Goal: Transaction & Acquisition: Purchase product/service

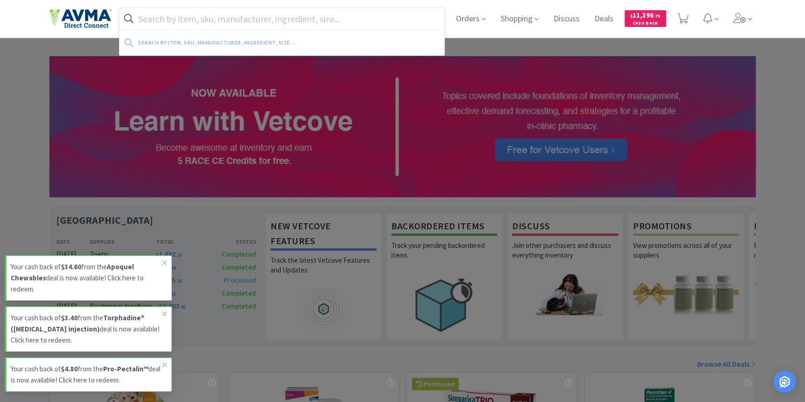
click at [367, 13] on input "text" at bounding box center [281, 18] width 325 height 21
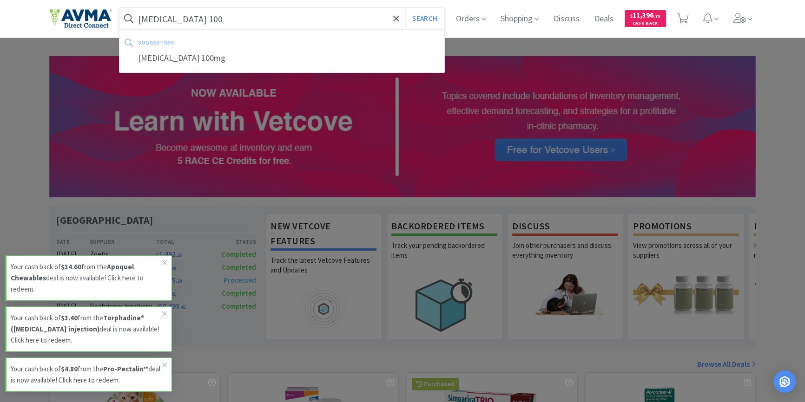
type input "[MEDICAL_DATA] 100"
click at [405, 8] on button "Search" at bounding box center [424, 18] width 39 height 21
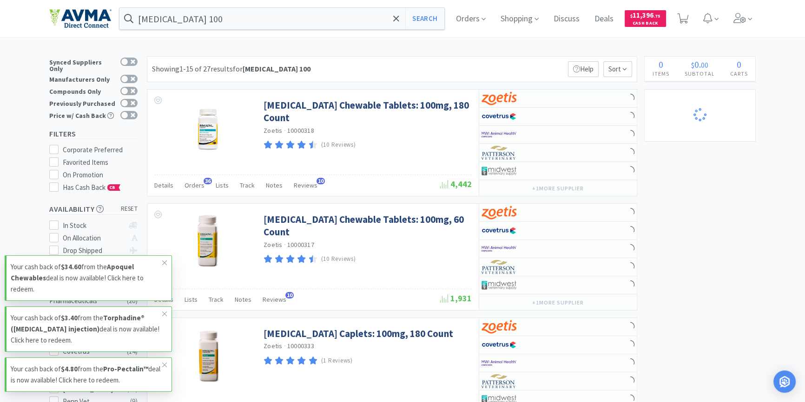
select select "2"
select select "6"
select select "2"
select select "1"
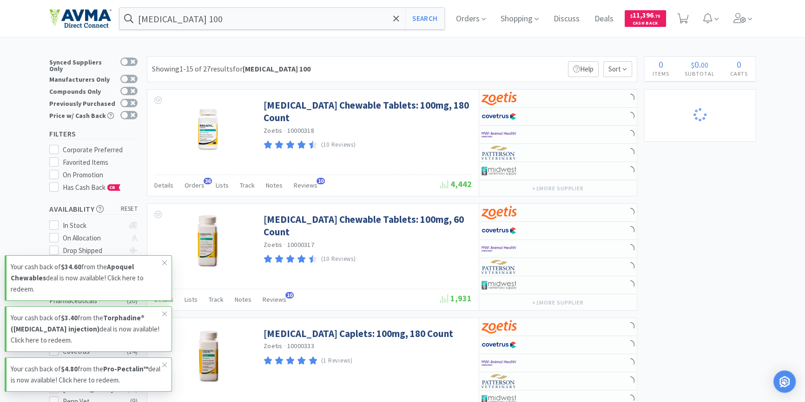
select select "1"
select select "4"
select select "2"
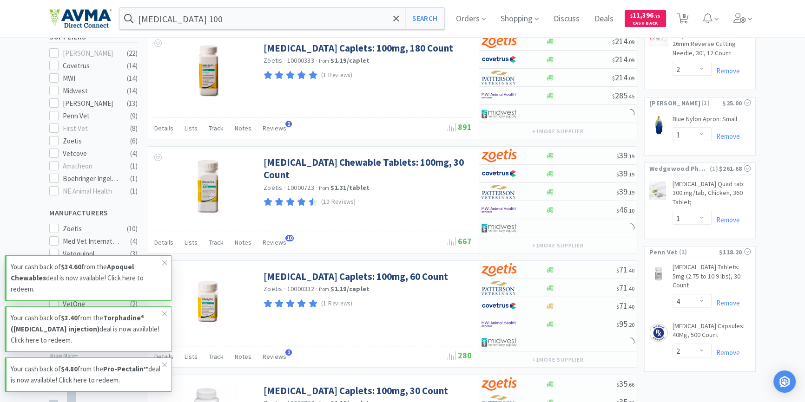
scroll to position [380, 0]
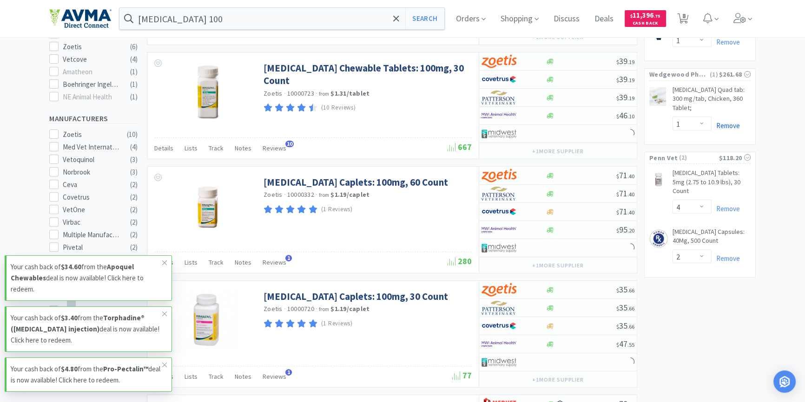
click at [728, 121] on link "Remove" at bounding box center [725, 125] width 28 height 9
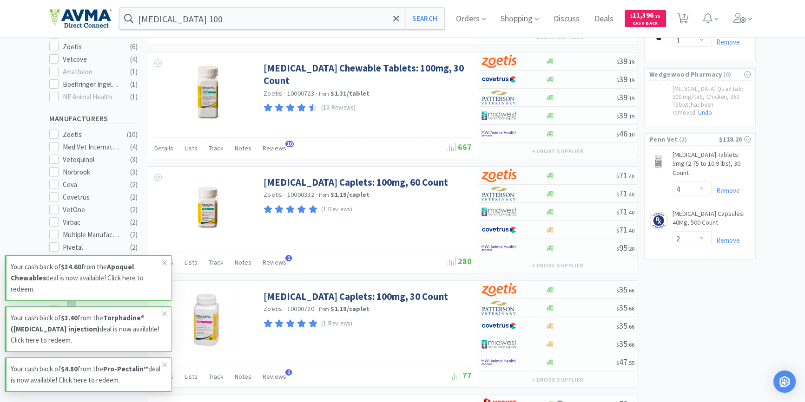
click at [685, 19] on span "7" at bounding box center [683, 18] width 12 height 13
select select "2"
select select "6"
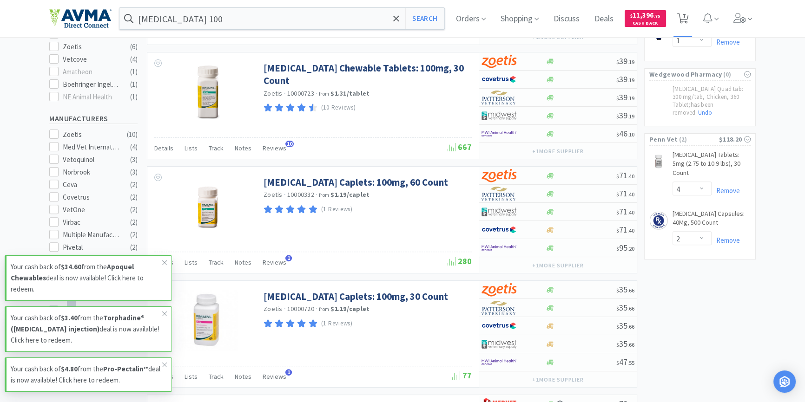
select select "2"
select select "1"
select select "4"
select select "2"
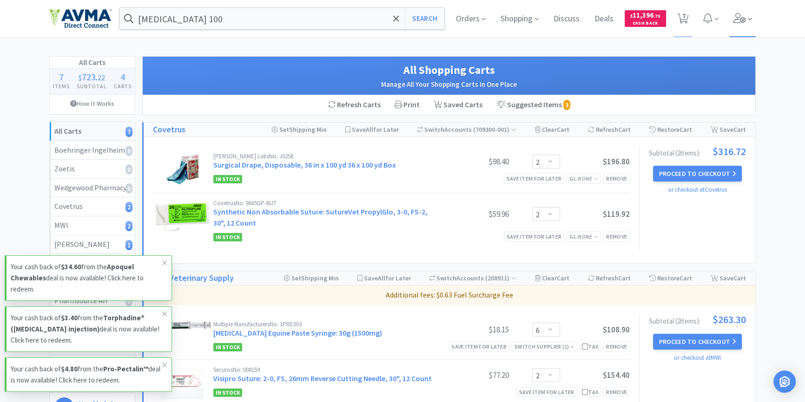
click at [741, 22] on icon at bounding box center [739, 18] width 13 height 10
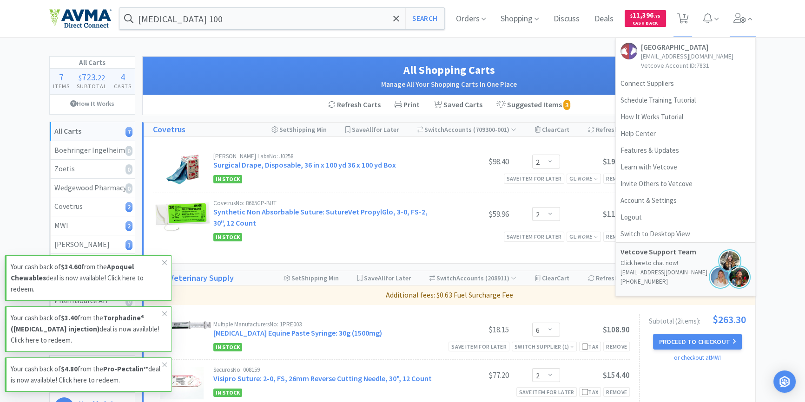
click at [762, 89] on div "All Carts 7 Items $ 723 . 22 Subtotal 4 Carts How It Works All Carts 7 Boehring…" at bounding box center [402, 363] width 805 height 614
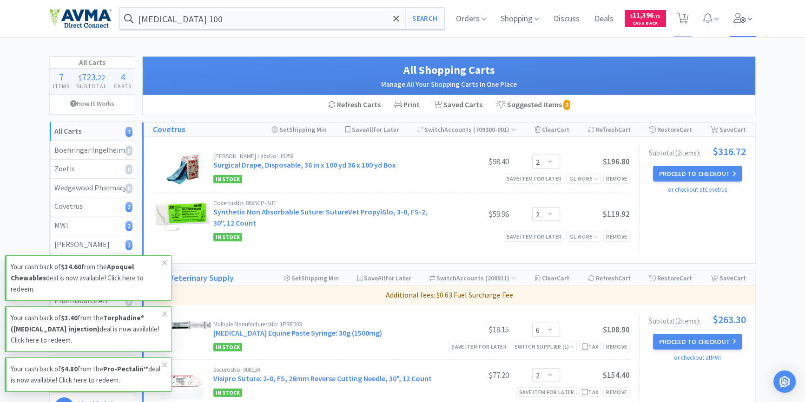
click at [748, 18] on icon at bounding box center [750, 19] width 4 height 8
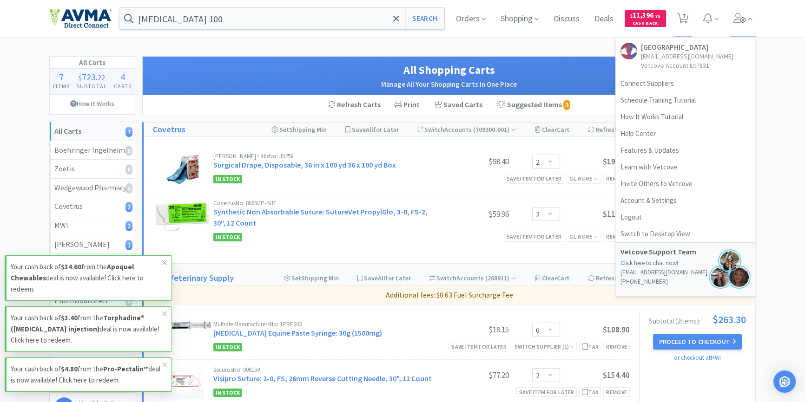
click at [797, 88] on div "All Carts 7 Items $ 723 . 22 Subtotal 4 Carts How It Works All Carts 7 Boehring…" at bounding box center [402, 363] width 805 height 614
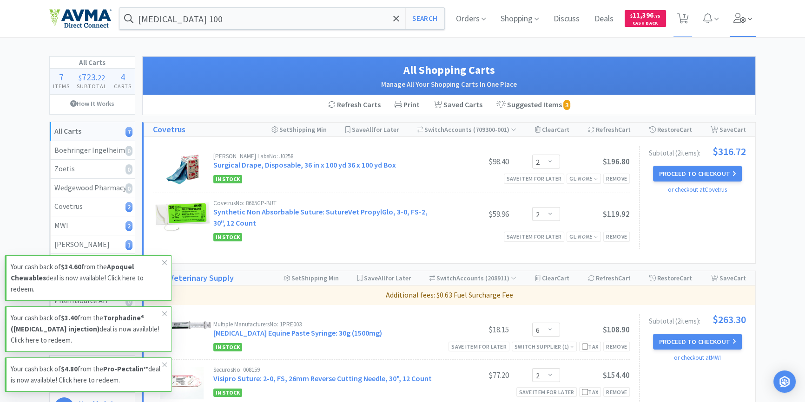
click at [749, 20] on icon at bounding box center [750, 19] width 4 height 2
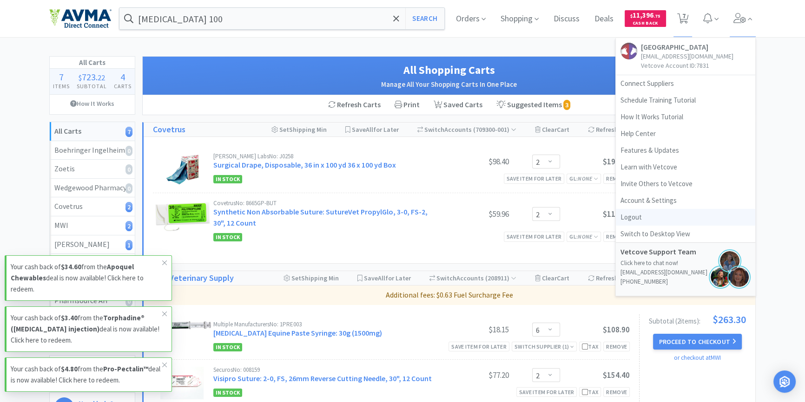
click at [638, 213] on link "Logout" at bounding box center [685, 217] width 139 height 17
